Goal: Find specific page/section: Find specific page/section

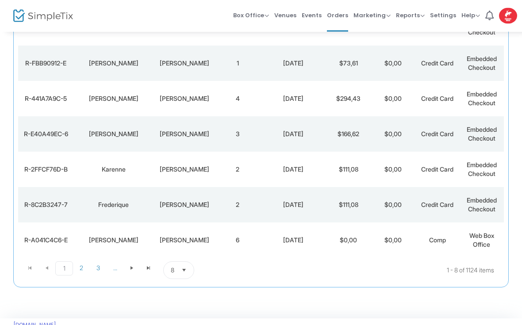
scroll to position [171, 0]
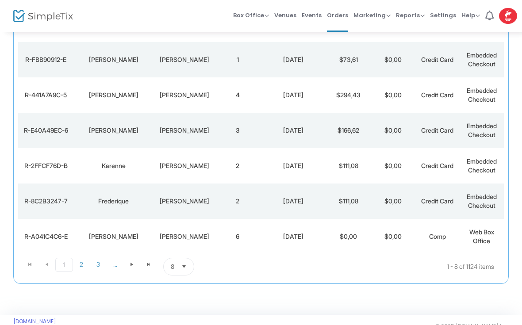
click at [183, 260] on span "Select" at bounding box center [184, 266] width 15 height 15
click at [171, 244] on span "100" at bounding box center [176, 248] width 10 height 9
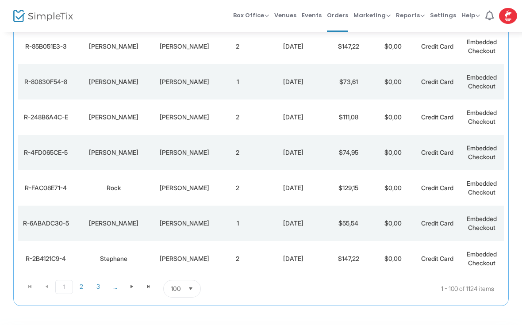
scroll to position [3513, 0]
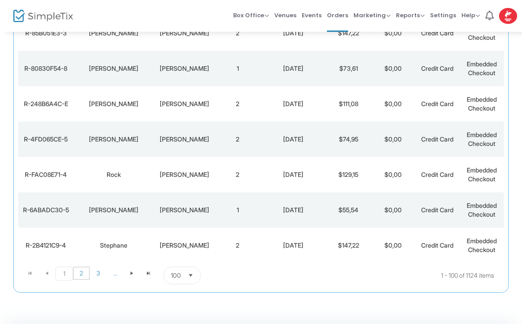
click at [83, 267] on span "2" at bounding box center [81, 273] width 17 height 13
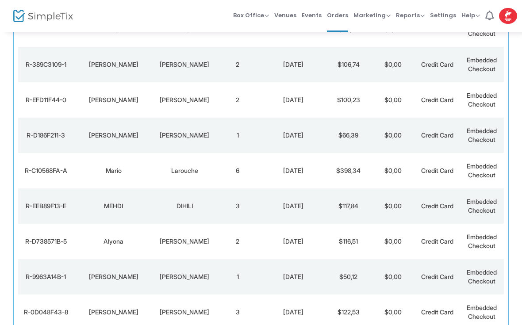
scroll to position [3424, 0]
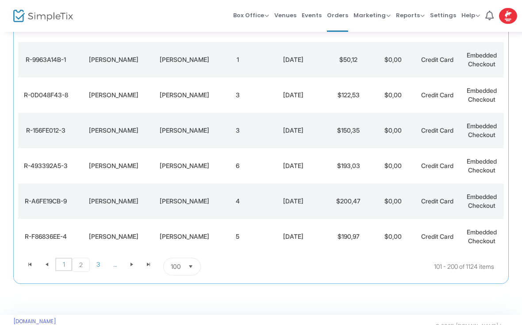
click at [67, 263] on span "1" at bounding box center [63, 264] width 17 height 13
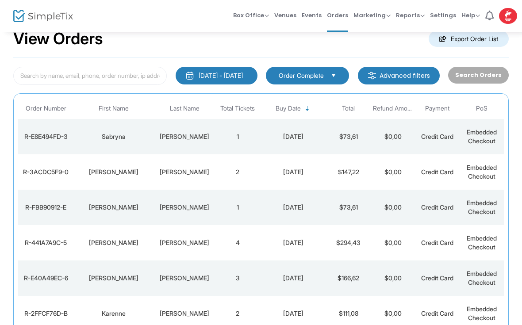
scroll to position [0, 0]
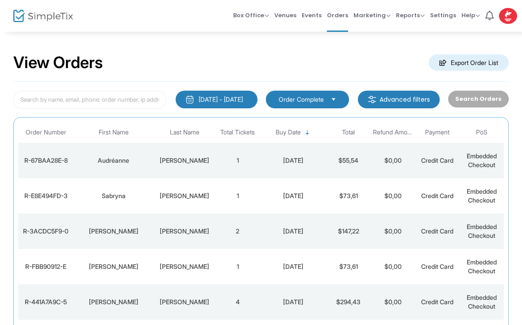
click at [19, 14] on img at bounding box center [43, 16] width 60 height 13
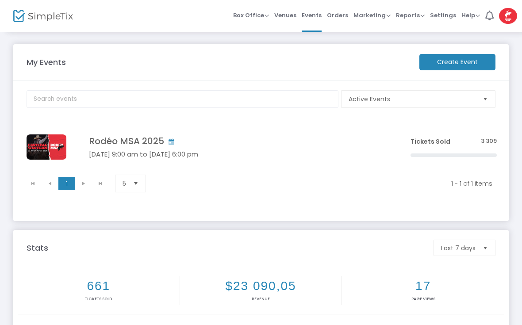
click at [45, 140] on img "Data table" at bounding box center [47, 146] width 40 height 25
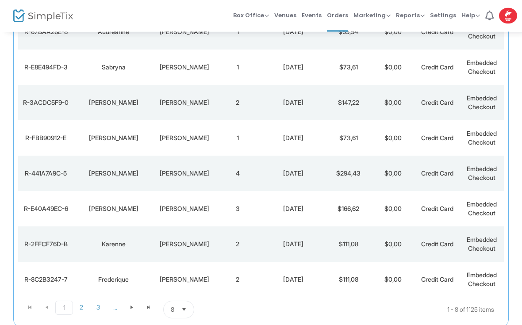
scroll to position [171, 0]
